Goal: Navigation & Orientation: Understand site structure

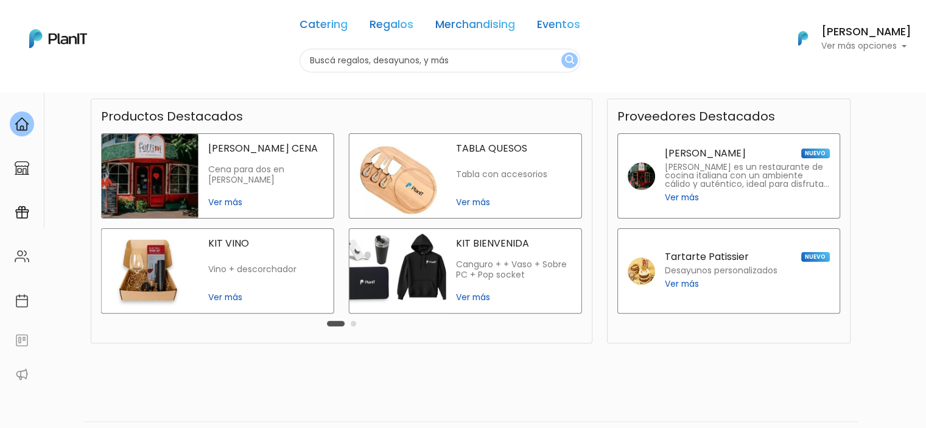
scroll to position [295, 0]
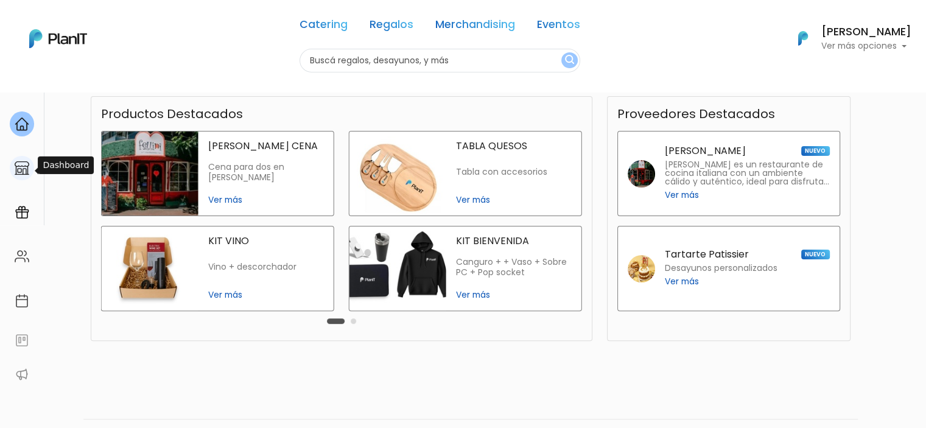
click at [22, 171] on img at bounding box center [22, 168] width 15 height 15
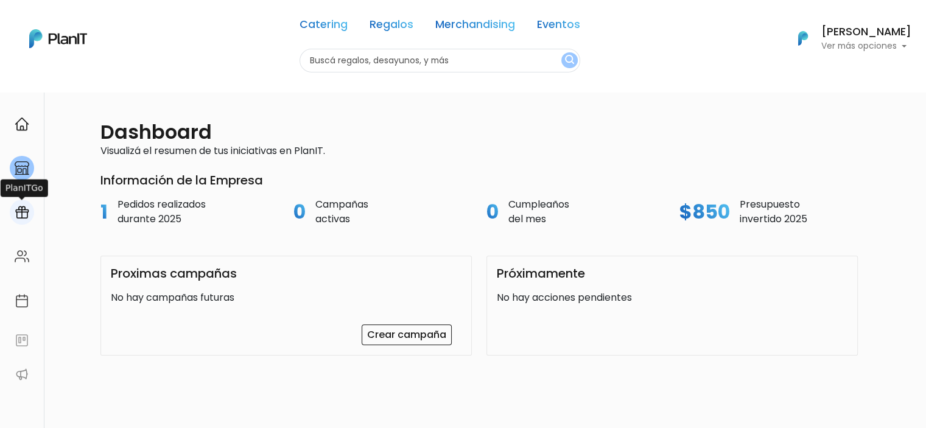
click at [12, 206] on div at bounding box center [22, 212] width 24 height 25
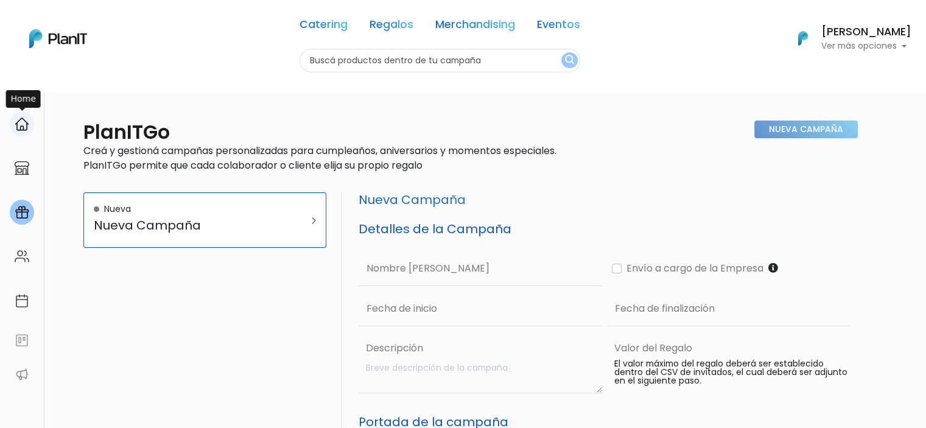
click at [20, 127] on img at bounding box center [22, 124] width 15 height 15
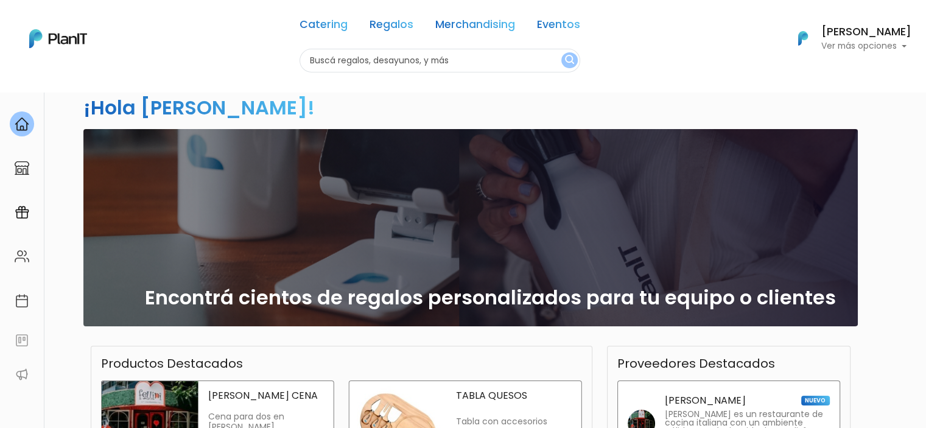
scroll to position [284, 0]
